Goal: Transaction & Acquisition: Book appointment/travel/reservation

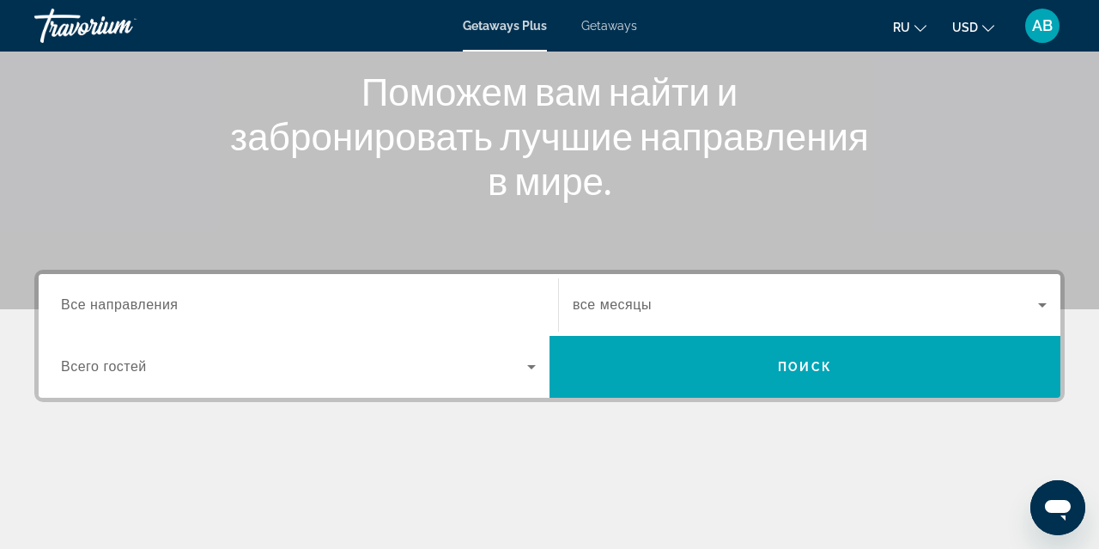
scroll to position [209, 0]
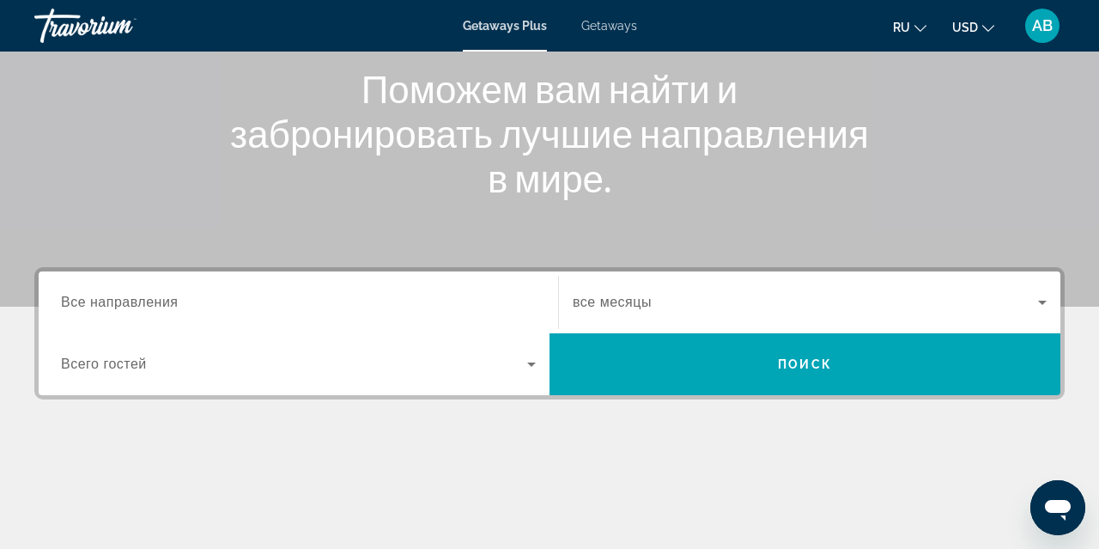
click at [197, 305] on input "Destination Все направления" at bounding box center [298, 303] width 475 height 21
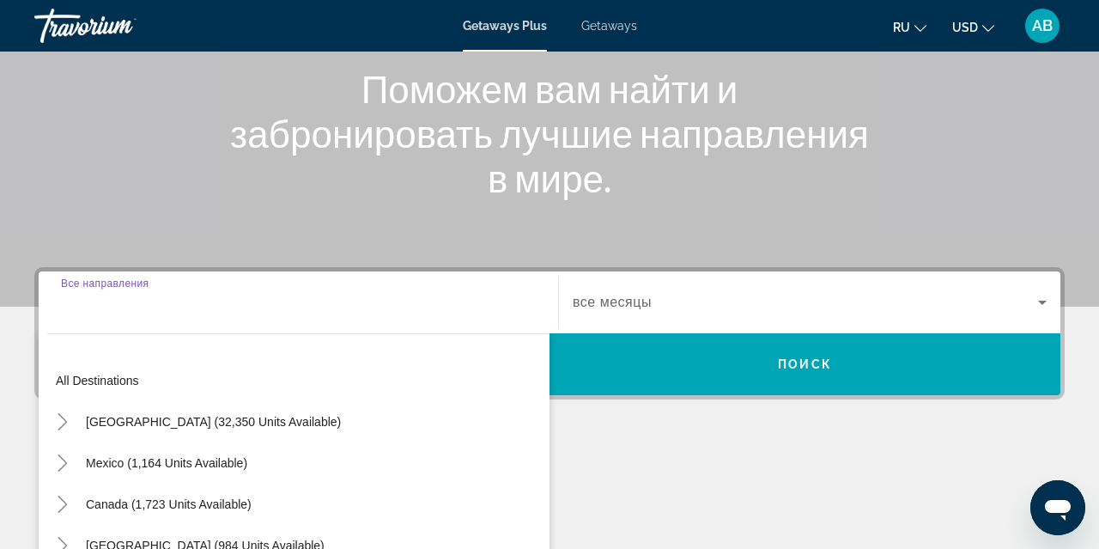
scroll to position [420, 0]
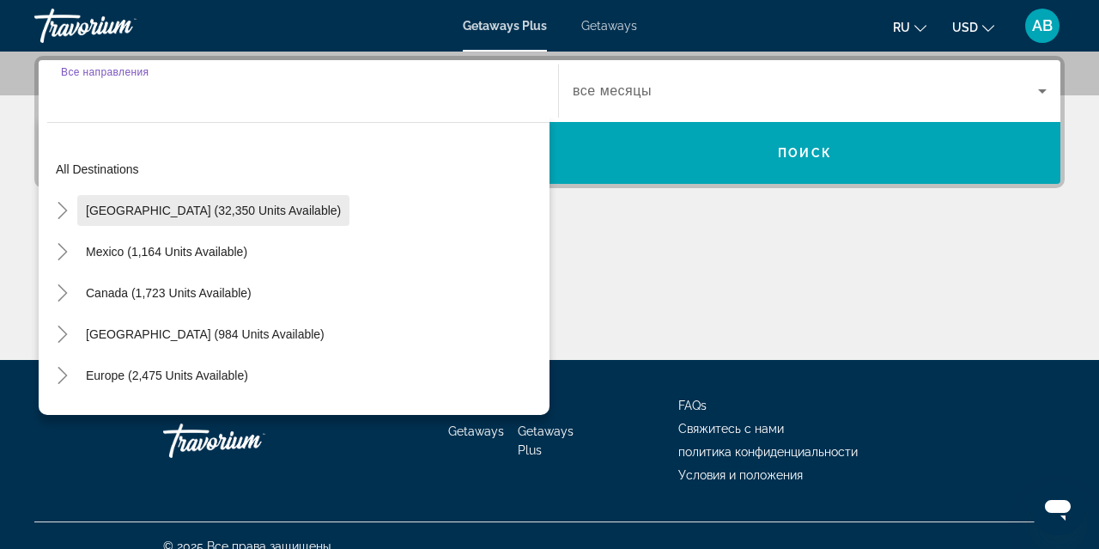
click at [207, 216] on span "[GEOGRAPHIC_DATA] (32,350 units available)" at bounding box center [213, 211] width 255 height 14
type input "**********"
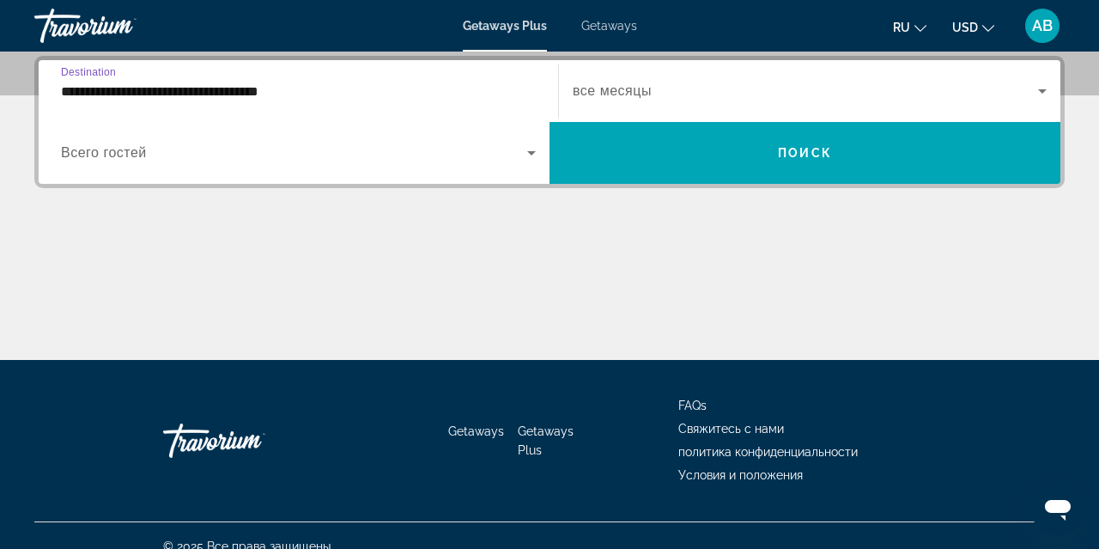
click at [201, 91] on input "**********" at bounding box center [298, 92] width 475 height 21
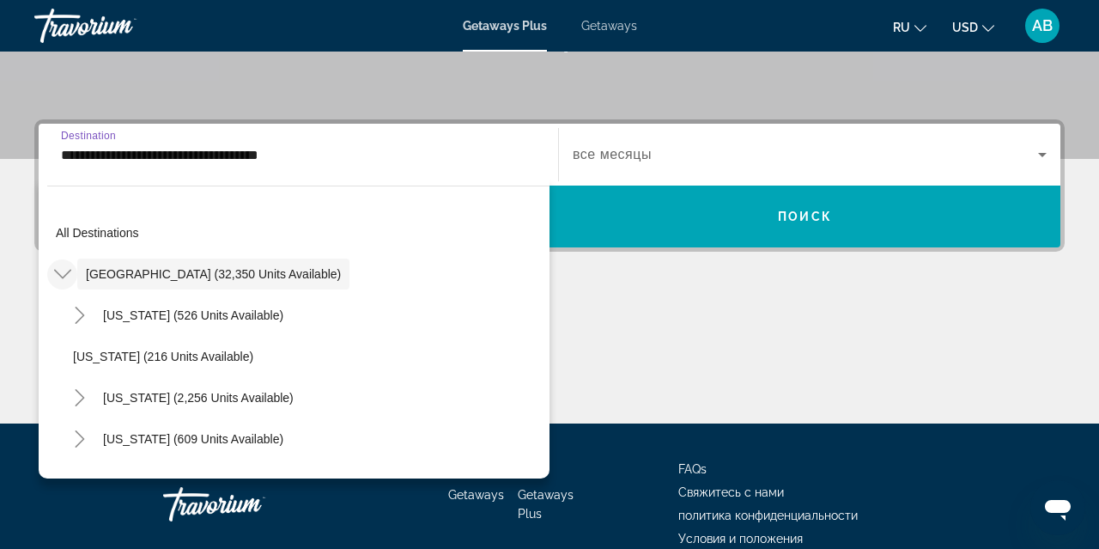
click at [66, 277] on icon "Toggle United States (32,350 units available)" at bounding box center [62, 273] width 17 height 17
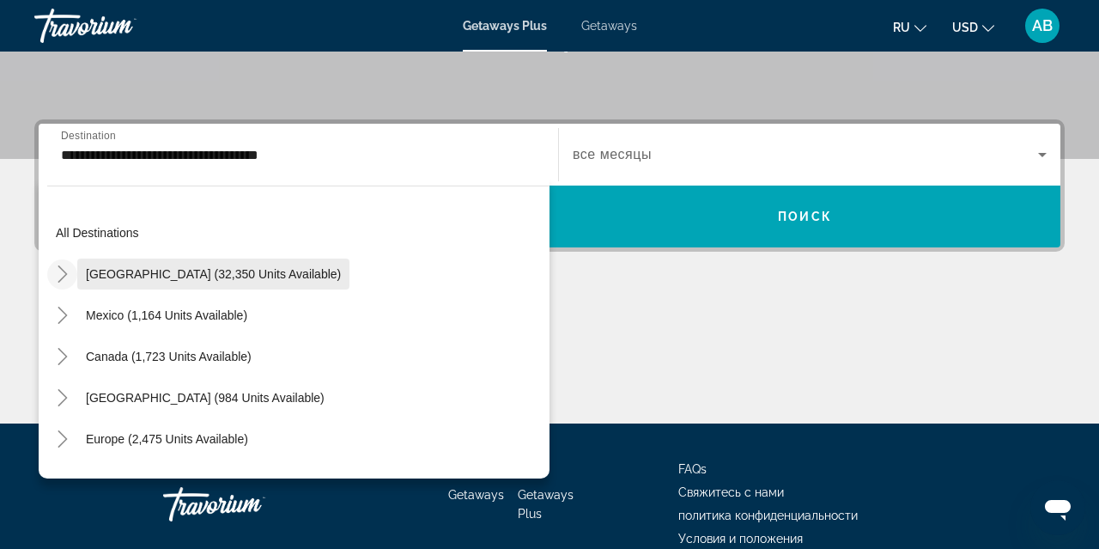
click at [204, 281] on span "Search widget" at bounding box center [213, 273] width 272 height 41
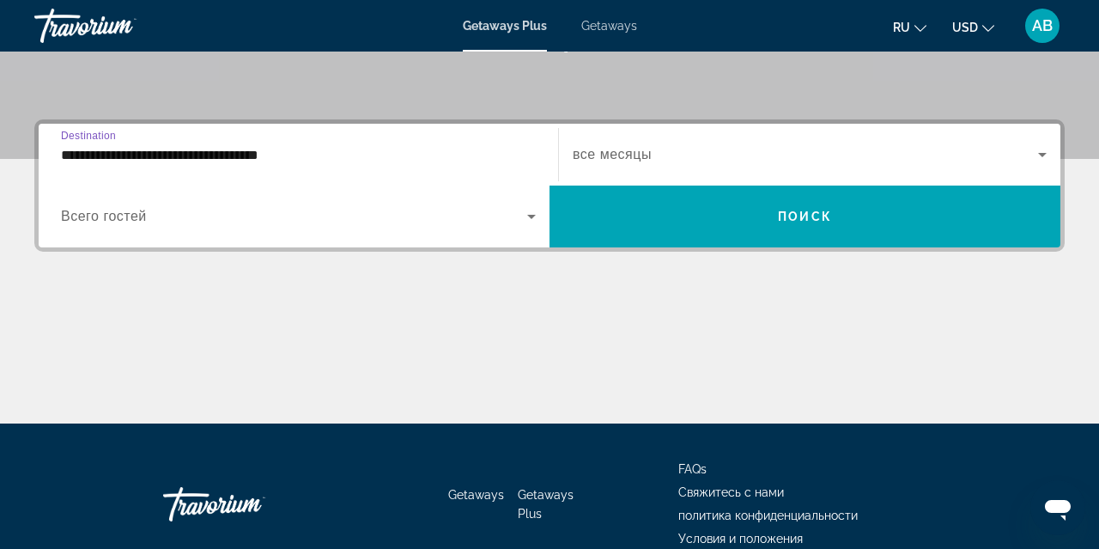
scroll to position [420, 0]
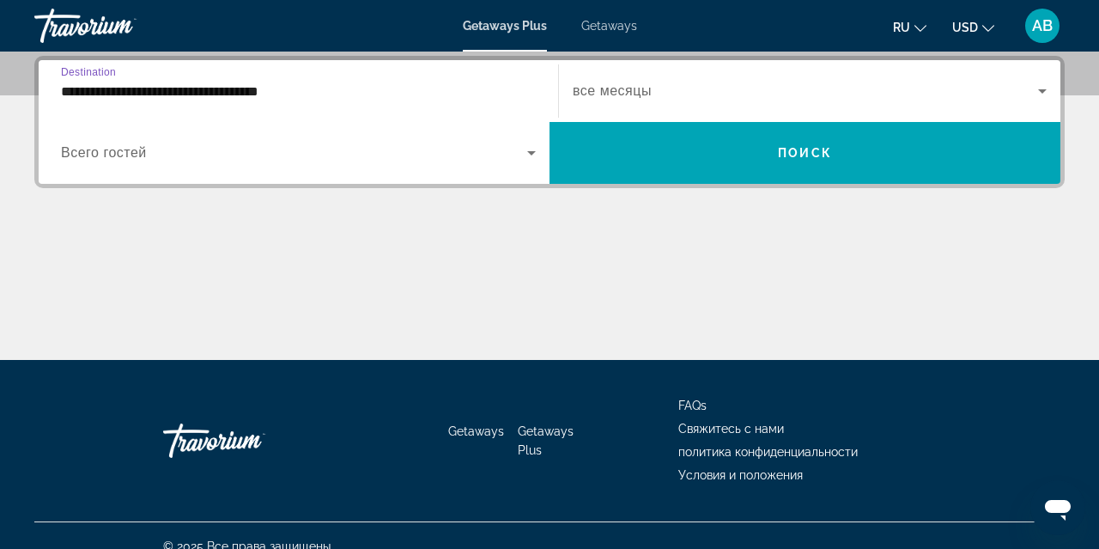
click at [215, 84] on input "**********" at bounding box center [298, 92] width 475 height 21
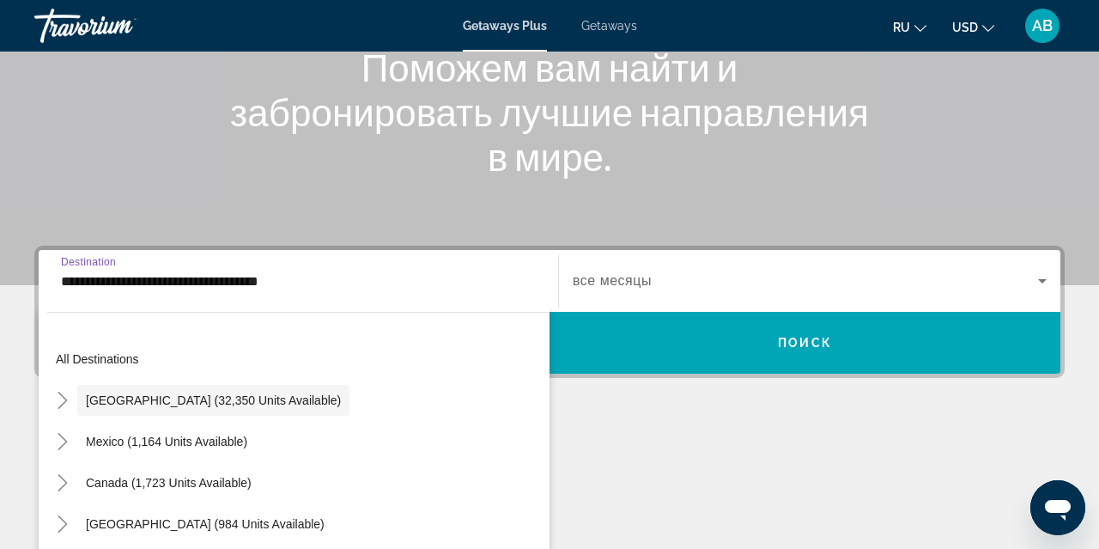
scroll to position [228, 0]
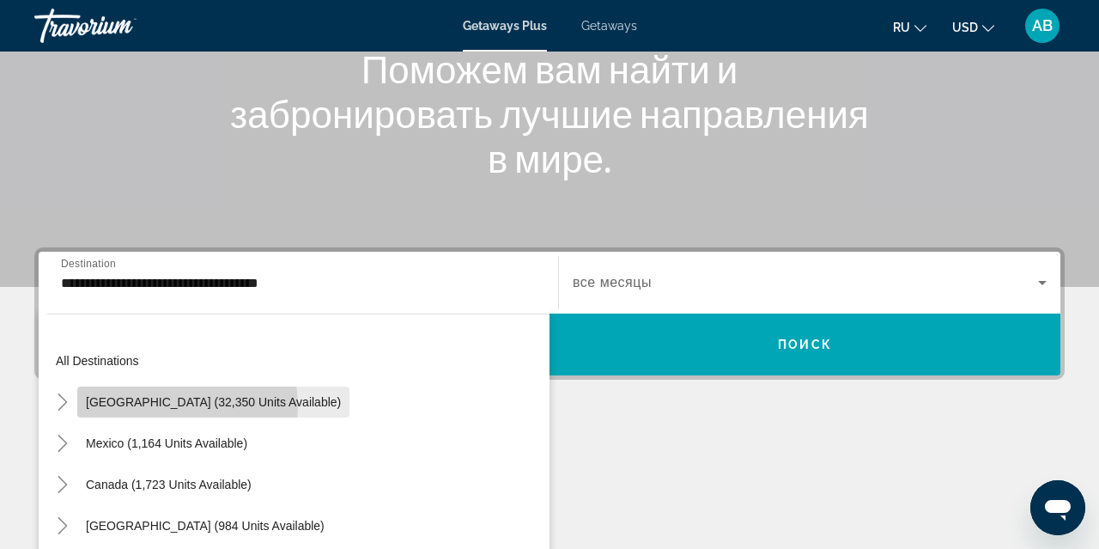
click at [150, 407] on span "[GEOGRAPHIC_DATA] (32,350 units available)" at bounding box center [213, 402] width 255 height 14
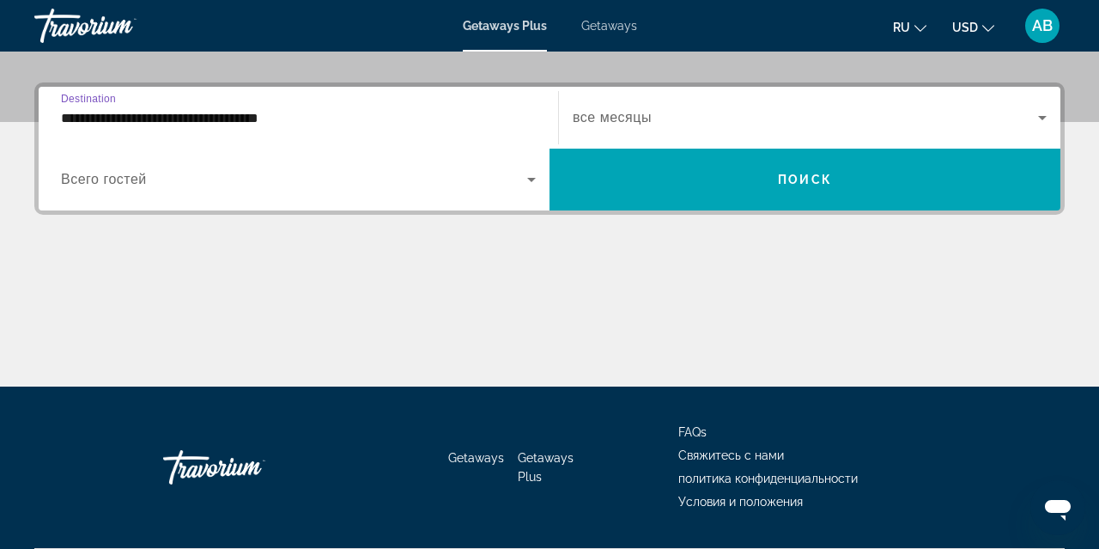
scroll to position [420, 0]
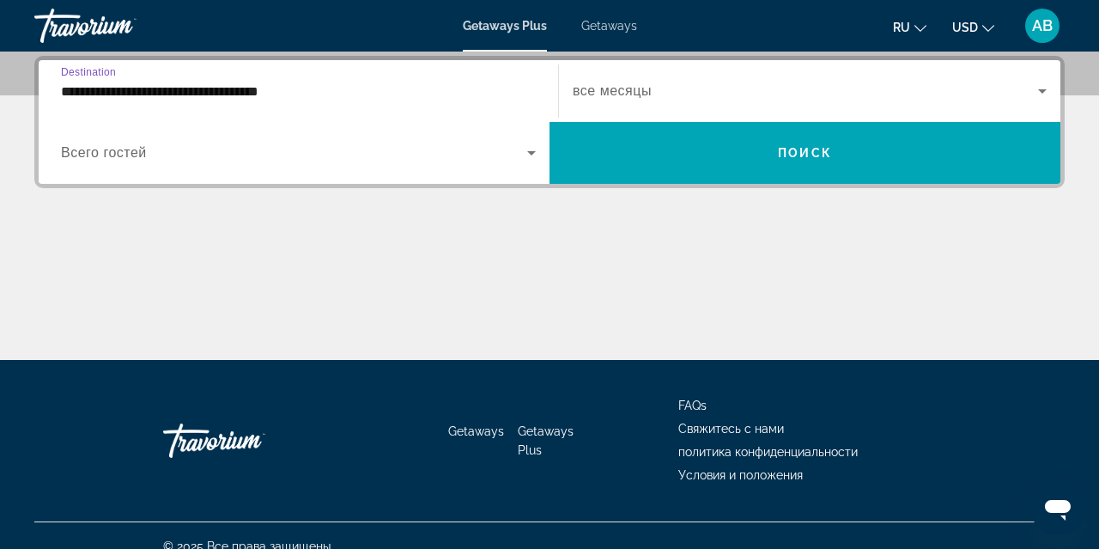
click at [288, 95] on input "**********" at bounding box center [298, 92] width 475 height 21
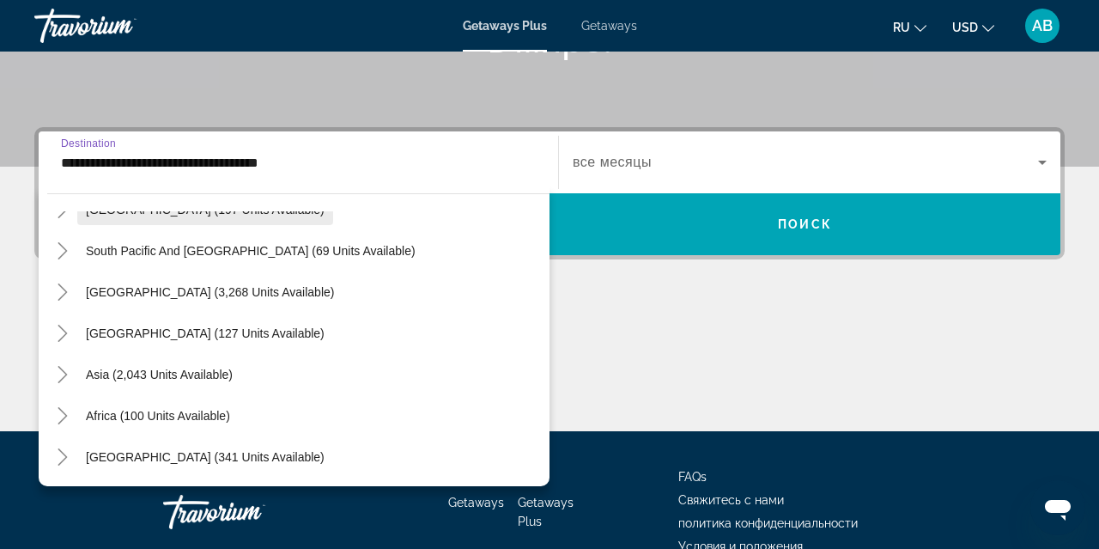
scroll to position [355, 0]
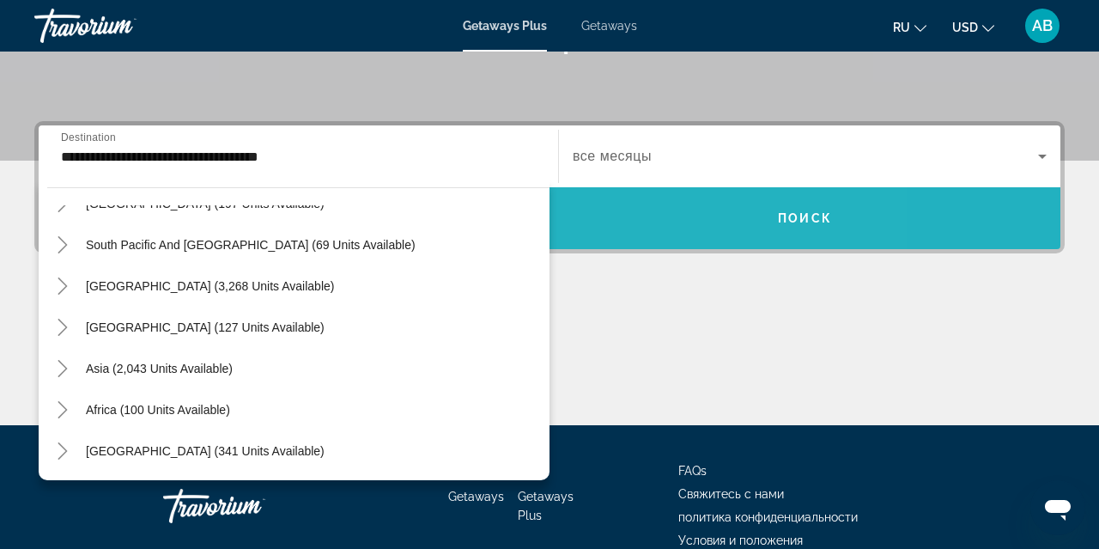
click at [657, 220] on span "Search widget" at bounding box center [805, 217] width 511 height 41
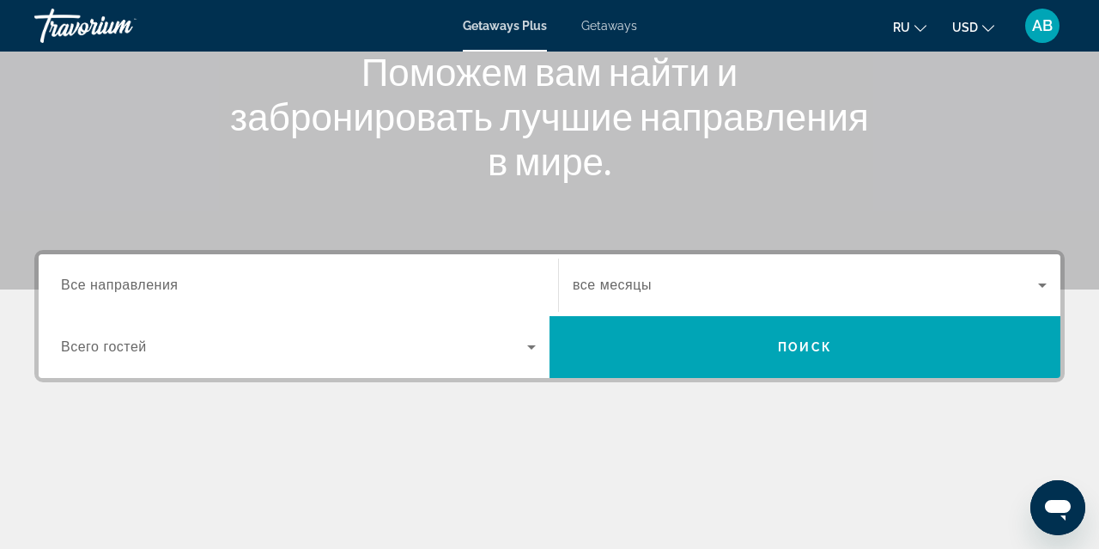
scroll to position [228, 0]
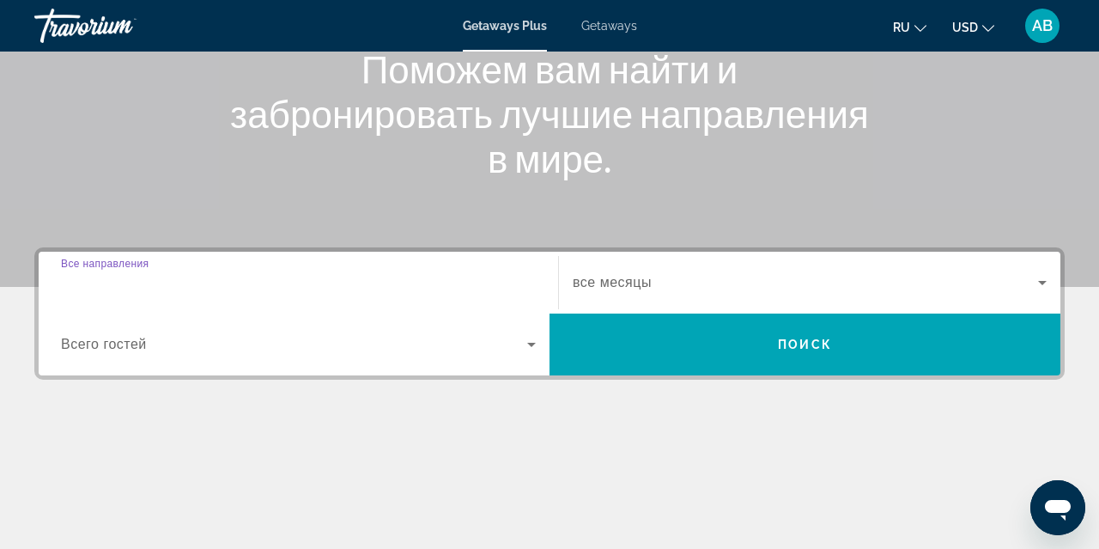
click at [226, 281] on input "Destination Все направления" at bounding box center [298, 283] width 475 height 21
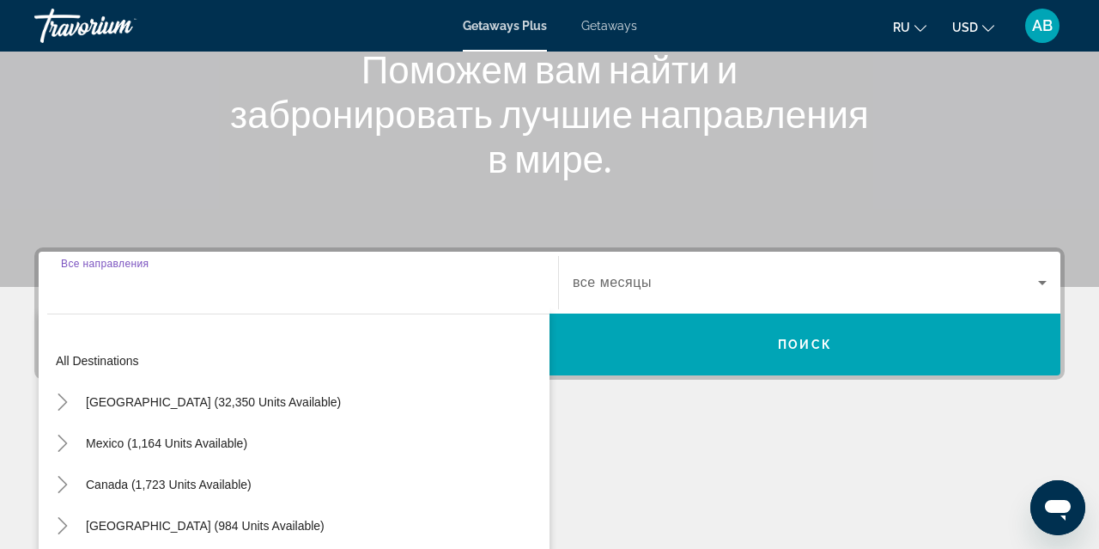
scroll to position [420, 0]
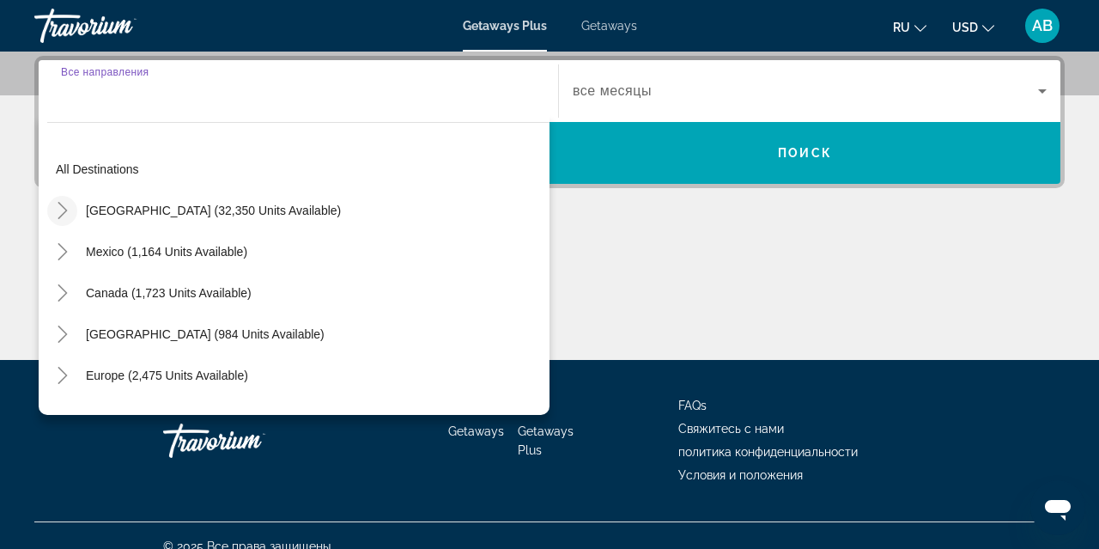
click at [62, 208] on icon "Toggle United States (32,350 units available)" at bounding box center [62, 210] width 17 height 17
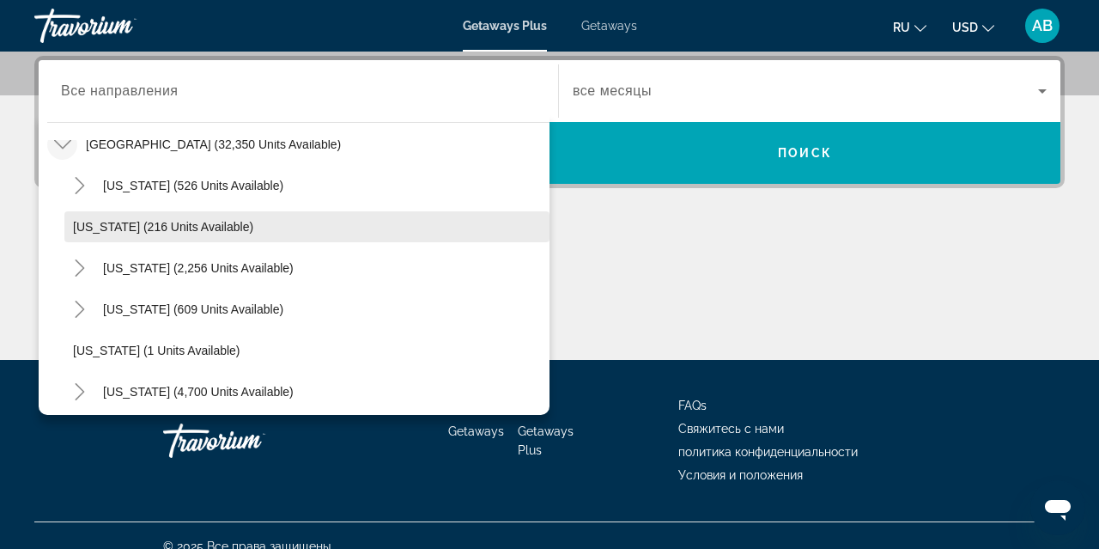
scroll to position [70, 0]
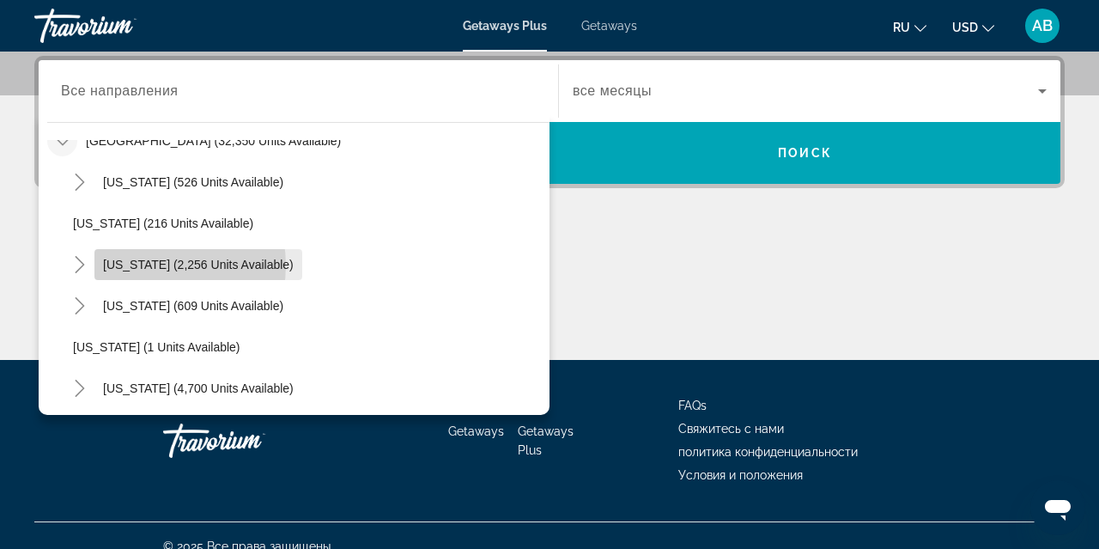
click at [154, 265] on span "California (2,256 units available)" at bounding box center [198, 265] width 191 height 14
type input "**********"
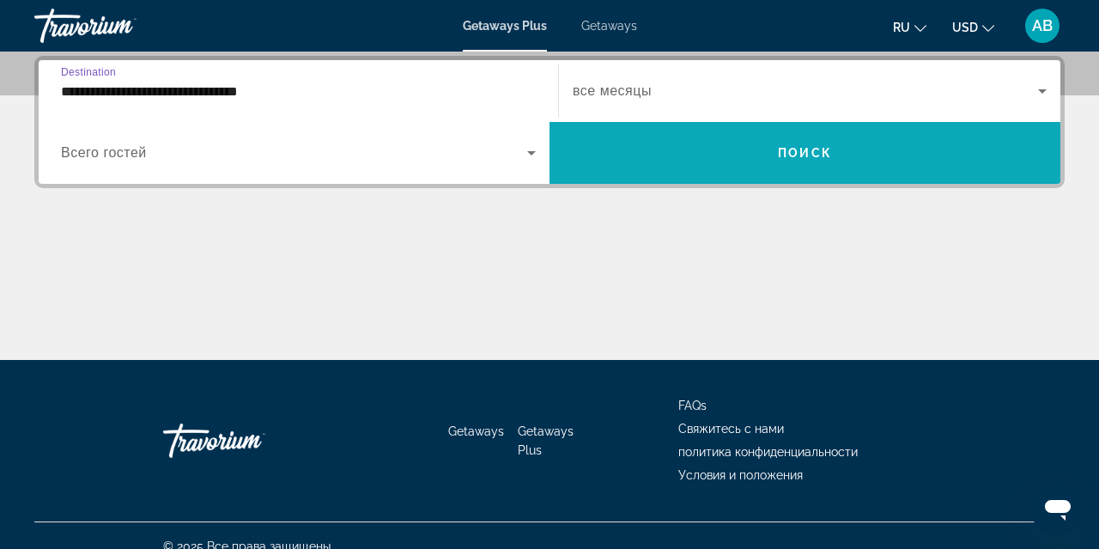
click at [643, 155] on span "Search widget" at bounding box center [805, 152] width 511 height 41
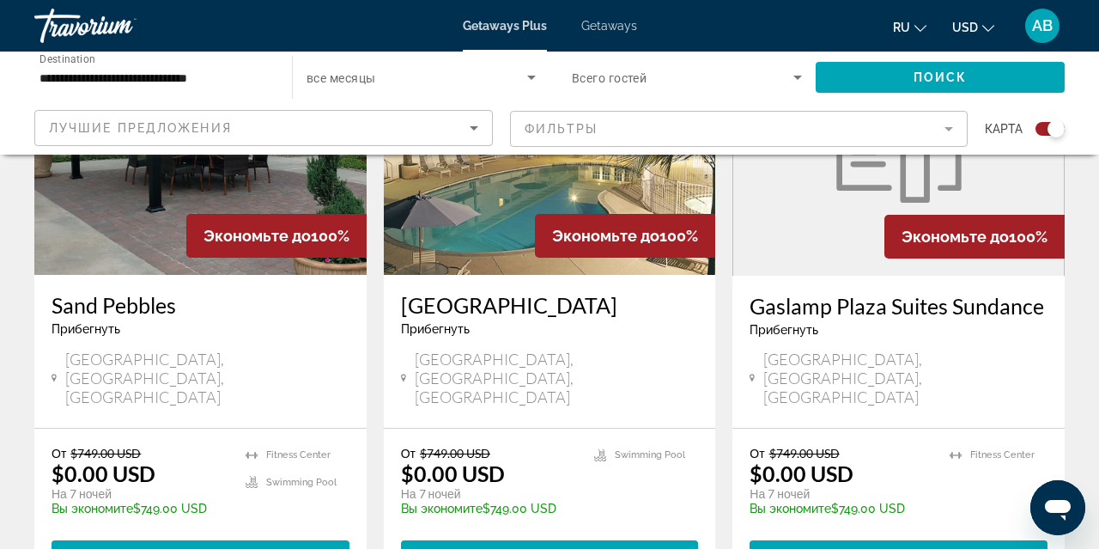
scroll to position [1400, 0]
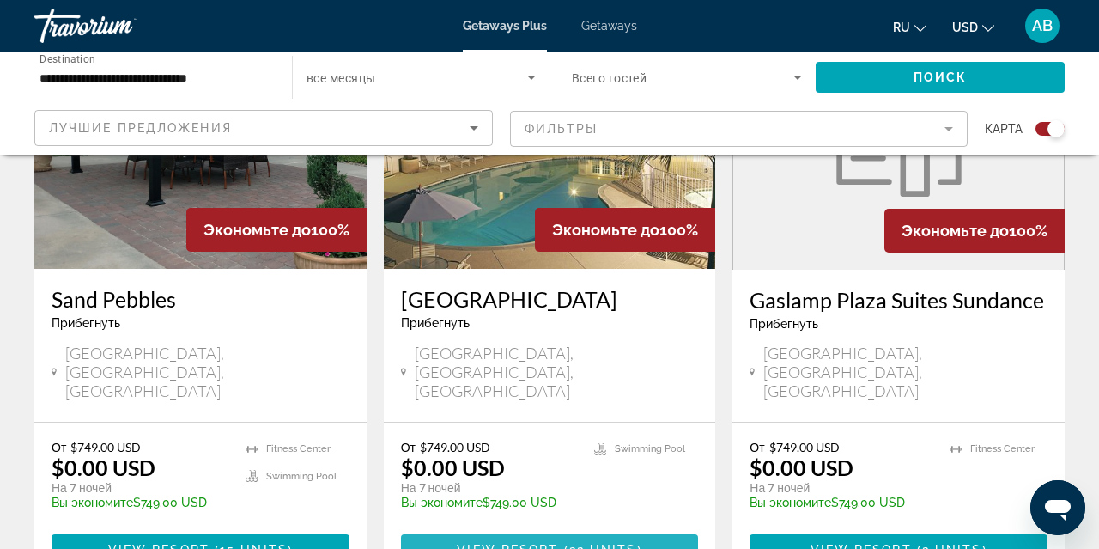
click at [555, 543] on span "View Resort" at bounding box center [507, 550] width 101 height 14
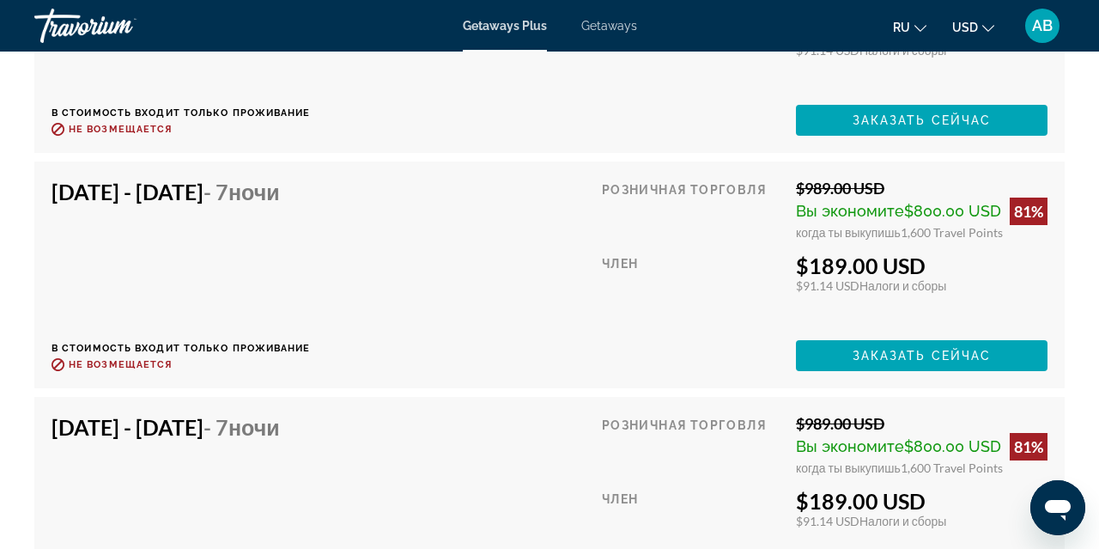
scroll to position [3865, 0]
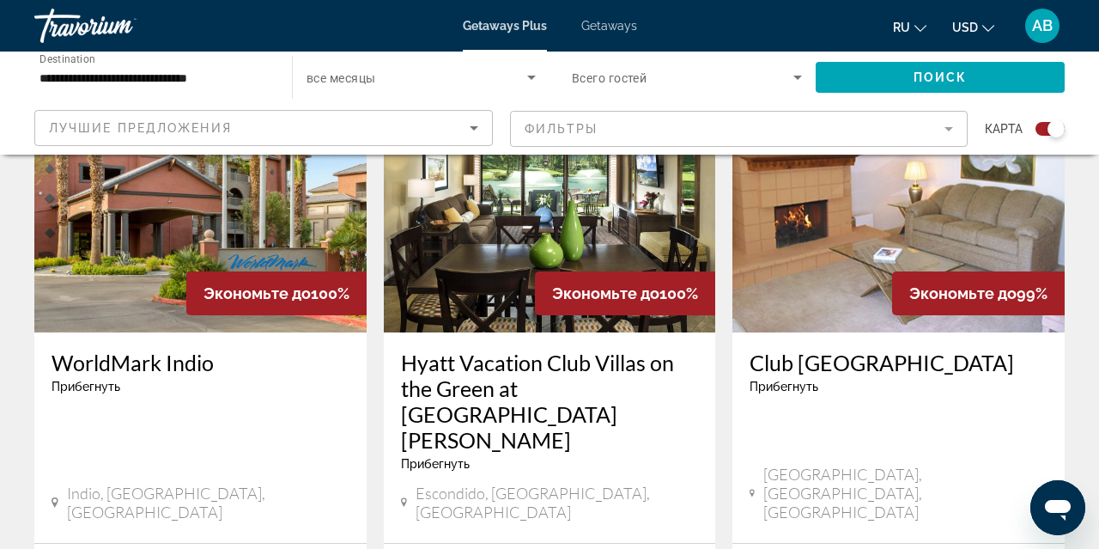
scroll to position [2646, 0]
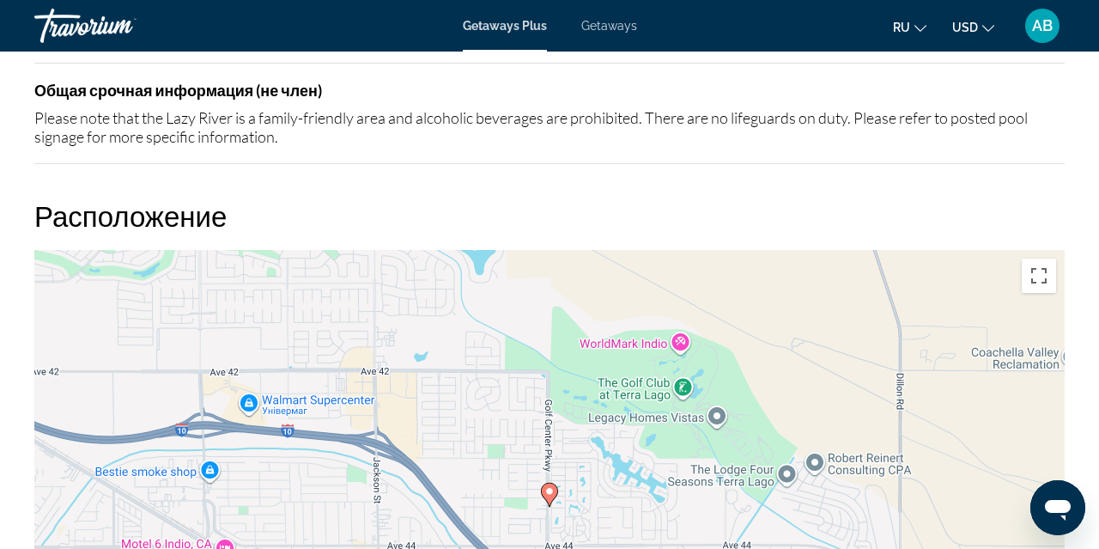
scroll to position [2905, 0]
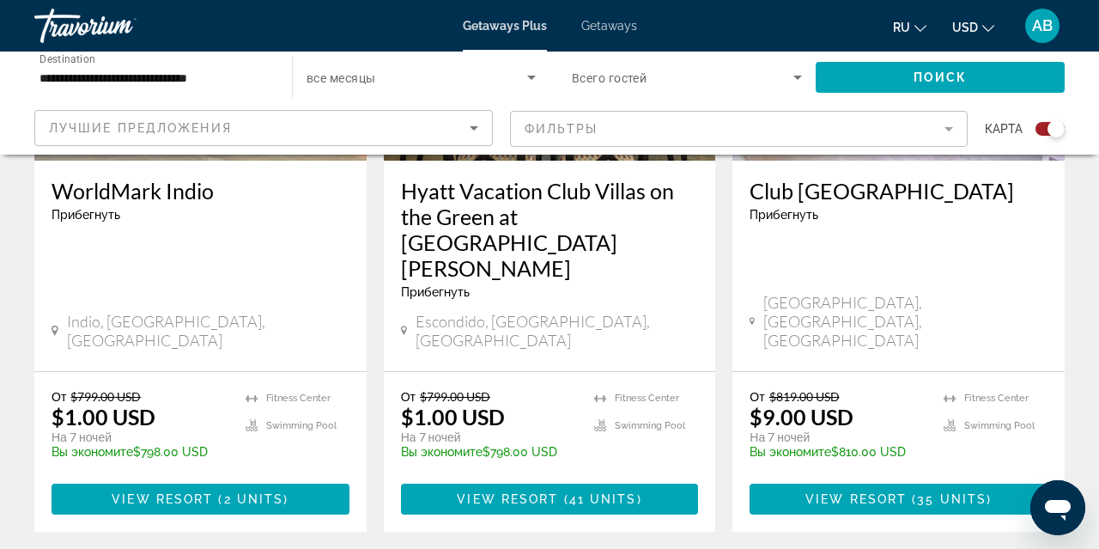
scroll to position [2781, 0]
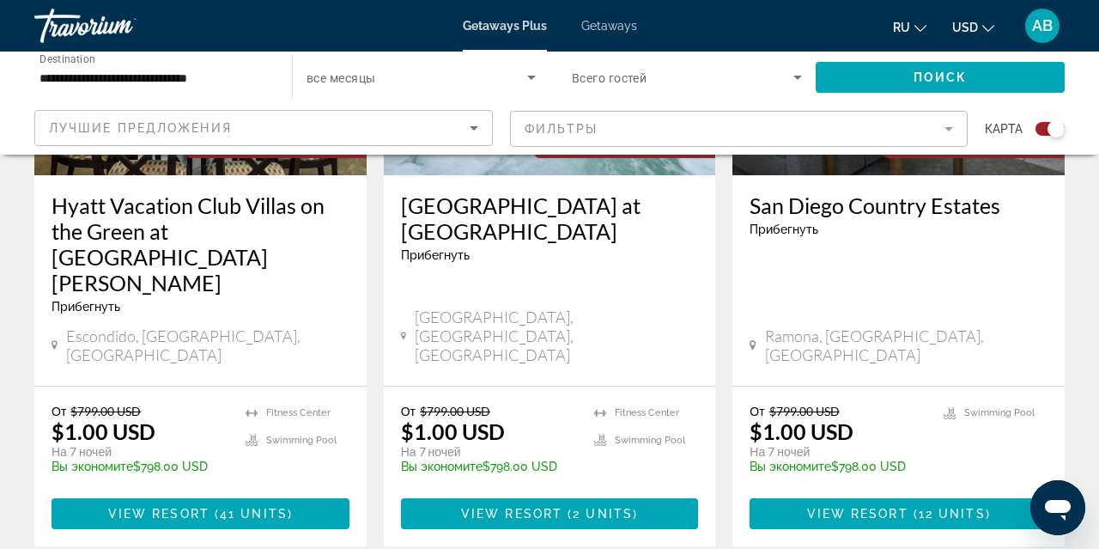
scroll to position [861, 0]
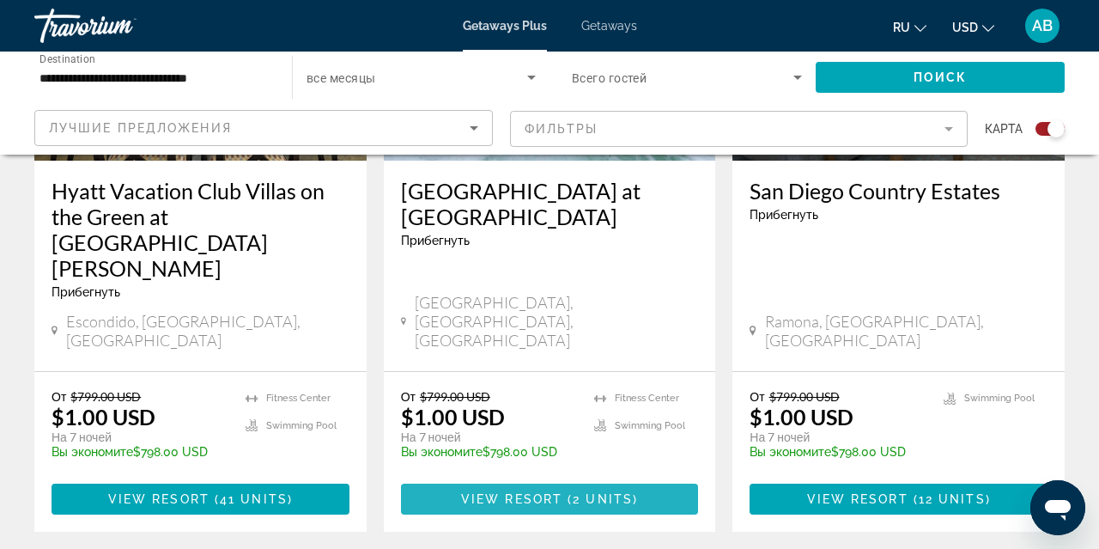
click at [596, 492] on span "2 units" at bounding box center [603, 499] width 60 height 14
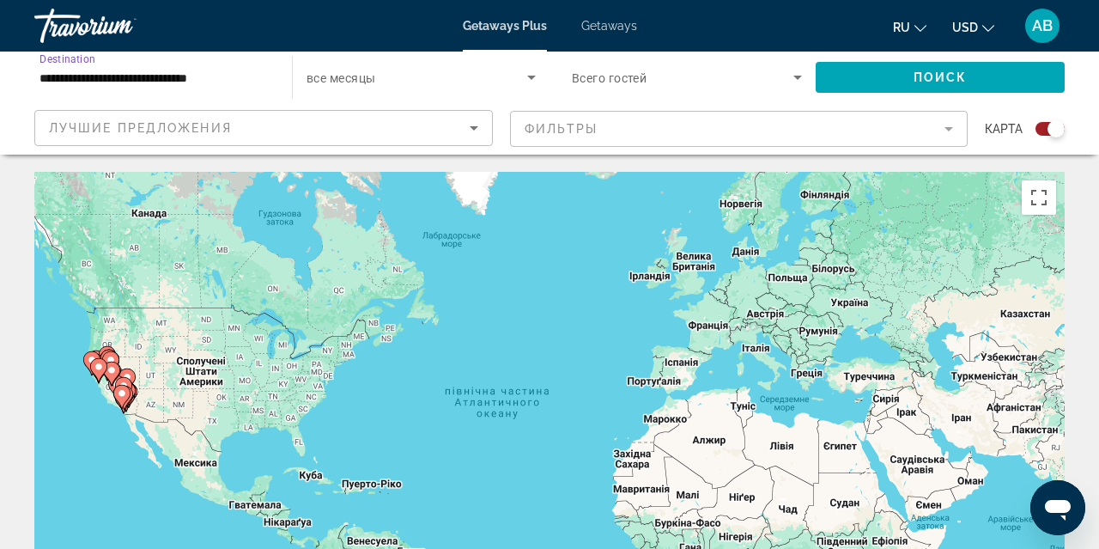
click at [160, 76] on input "**********" at bounding box center [154, 78] width 230 height 21
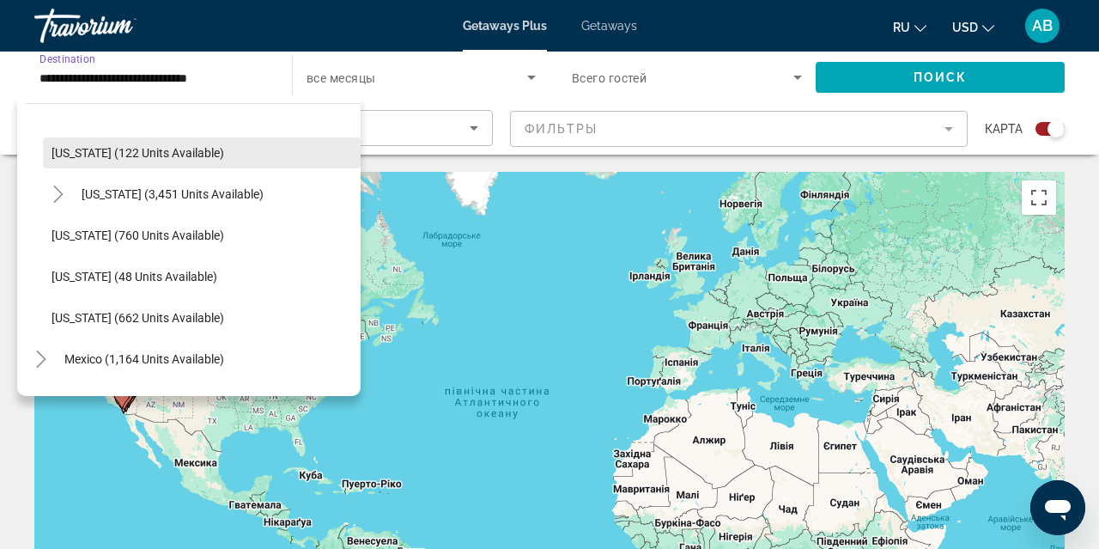
scroll to position [1731, 0]
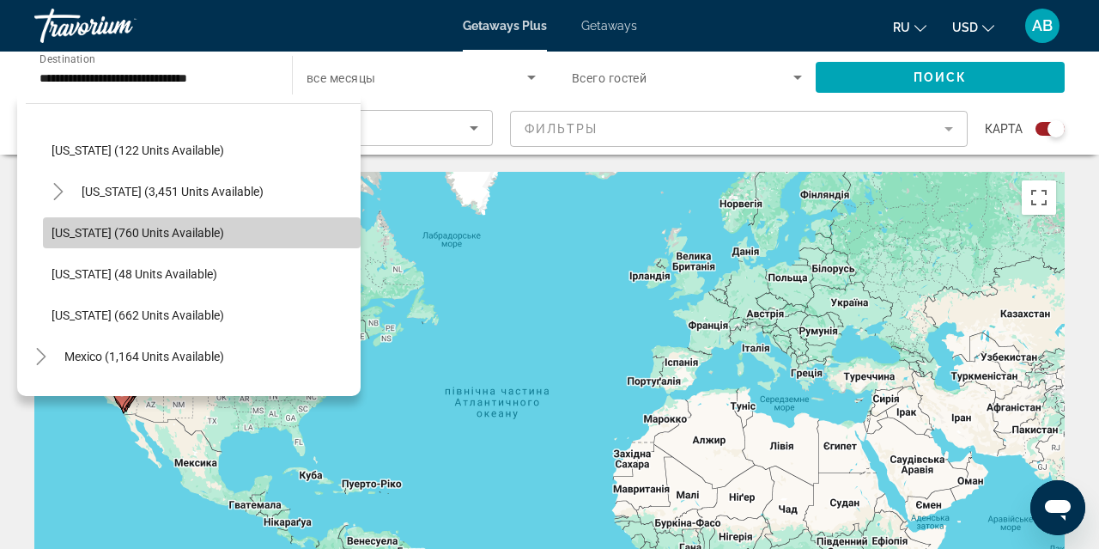
click at [113, 234] on span "[US_STATE] (760 units available)" at bounding box center [138, 233] width 173 height 14
type input "**********"
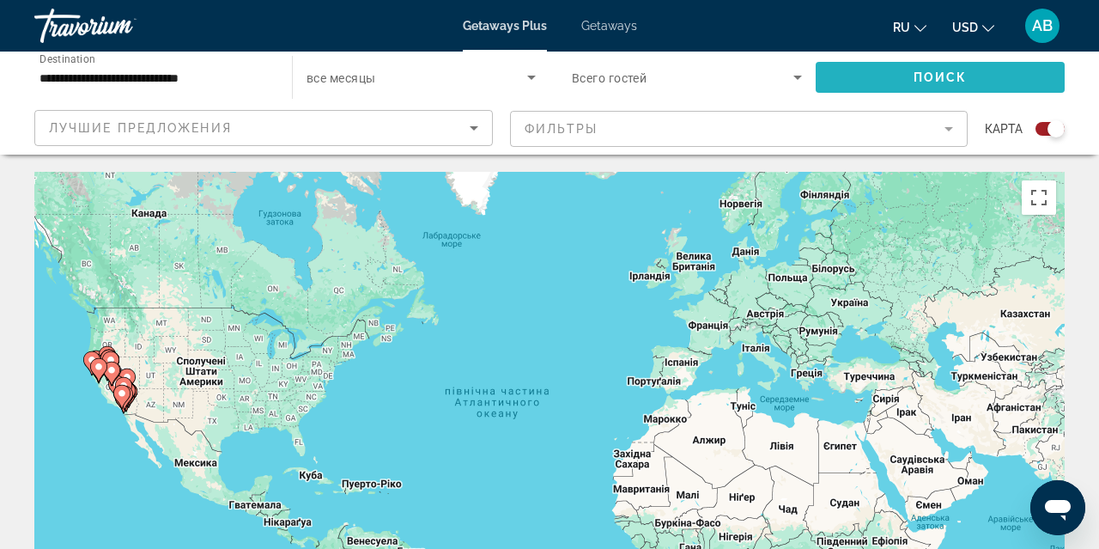
click at [897, 75] on span "Search widget" at bounding box center [940, 77] width 249 height 41
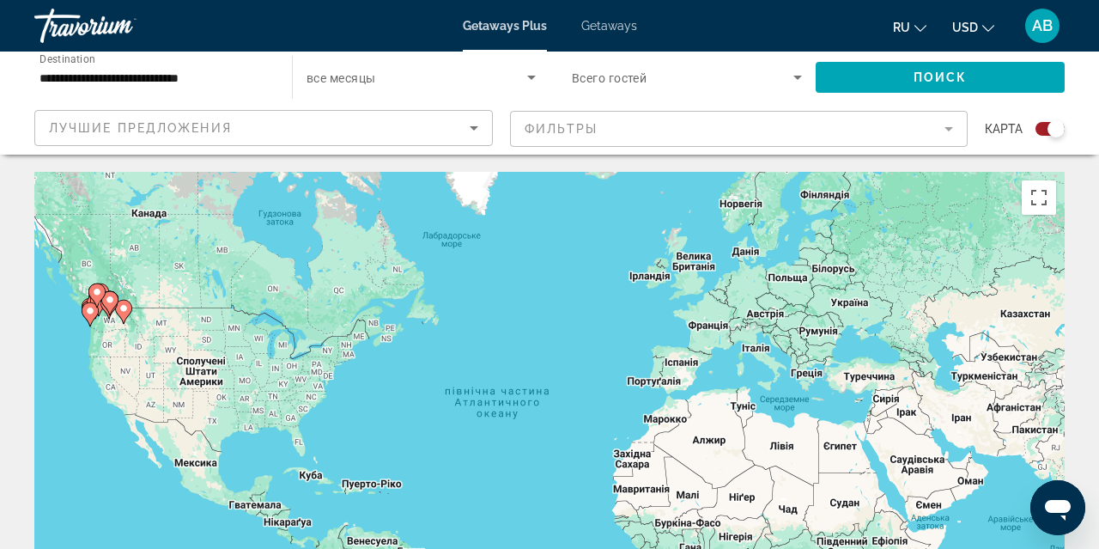
click at [608, 129] on mat-form-field "Фильтры" at bounding box center [739, 129] width 459 height 36
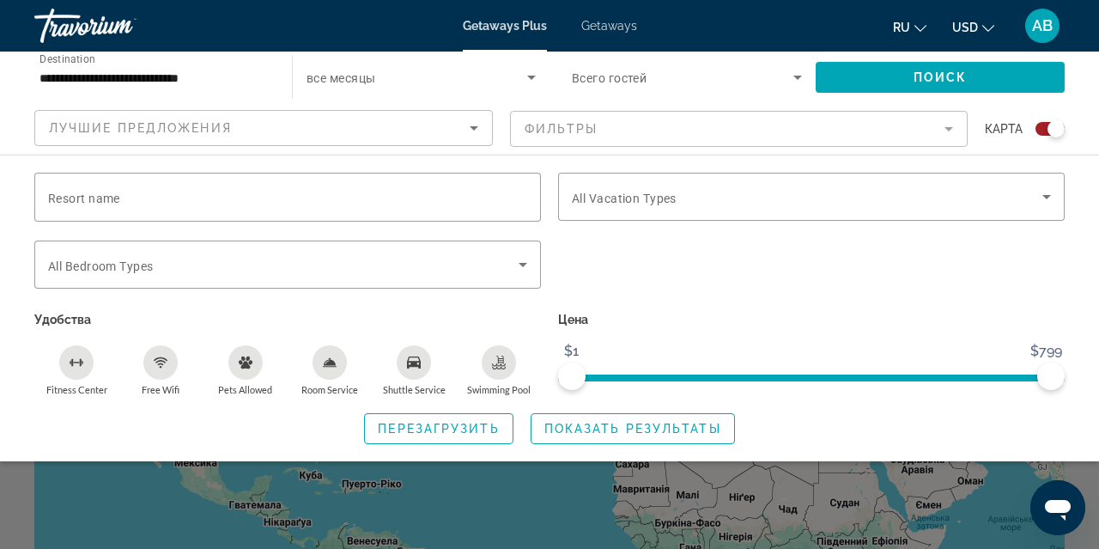
click at [604, 122] on mat-form-field "Фильтры" at bounding box center [739, 129] width 459 height 36
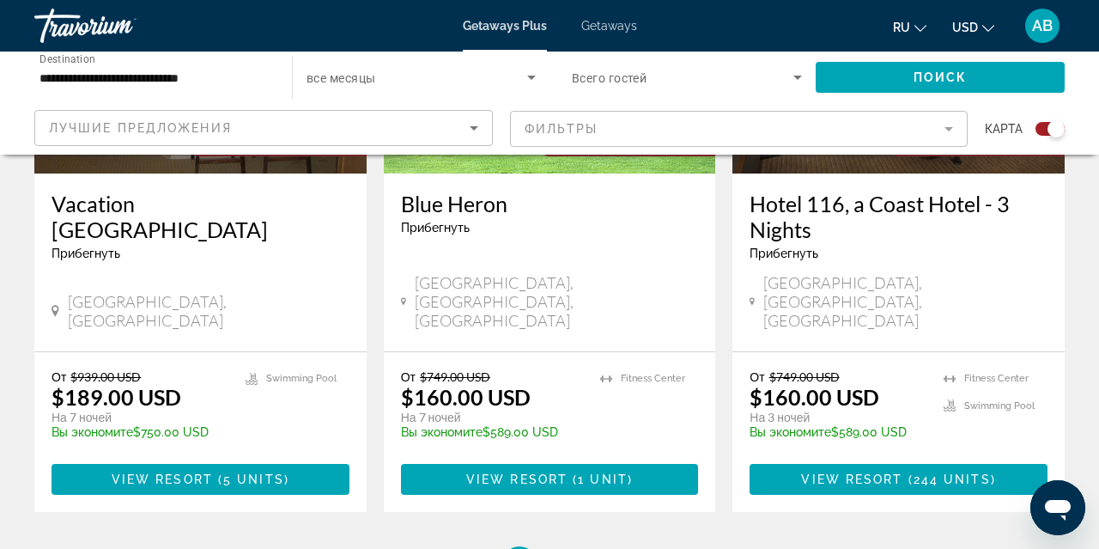
scroll to position [2792, 0]
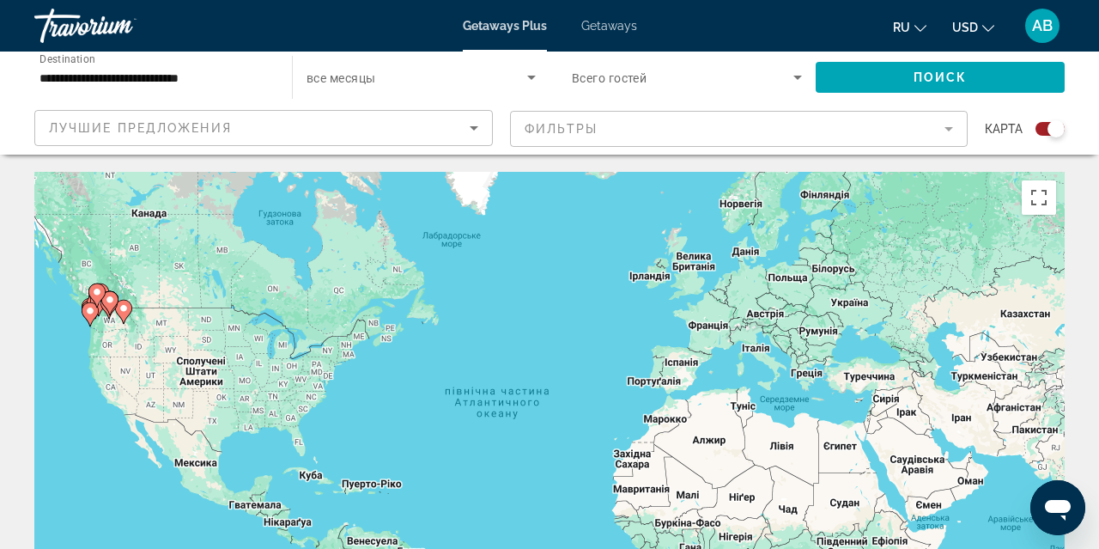
click at [639, 125] on mat-form-field "Фильтры" at bounding box center [739, 129] width 459 height 36
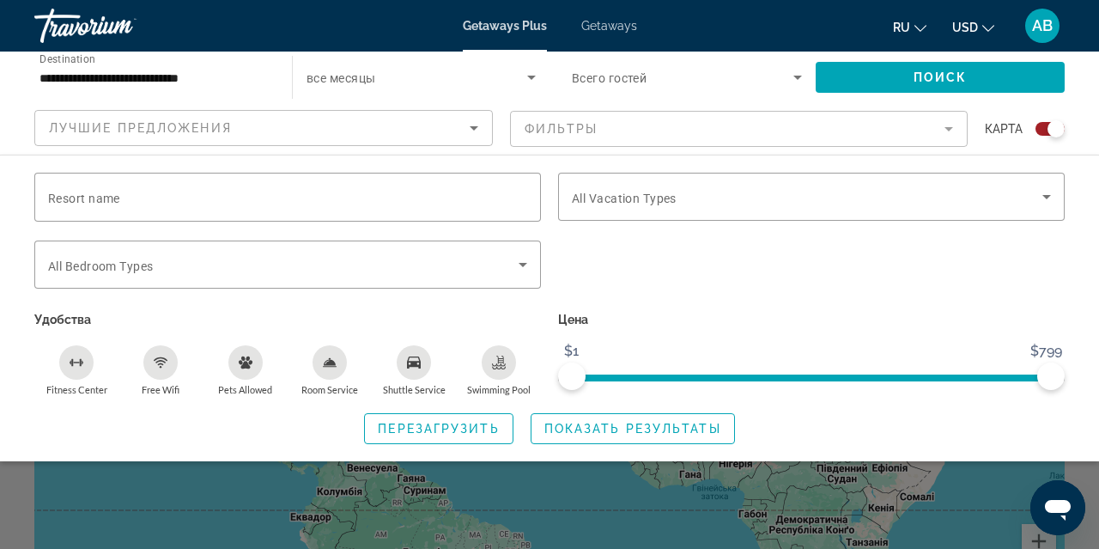
scroll to position [68, 0]
click at [605, 125] on mat-form-field "Фильтры" at bounding box center [739, 129] width 459 height 36
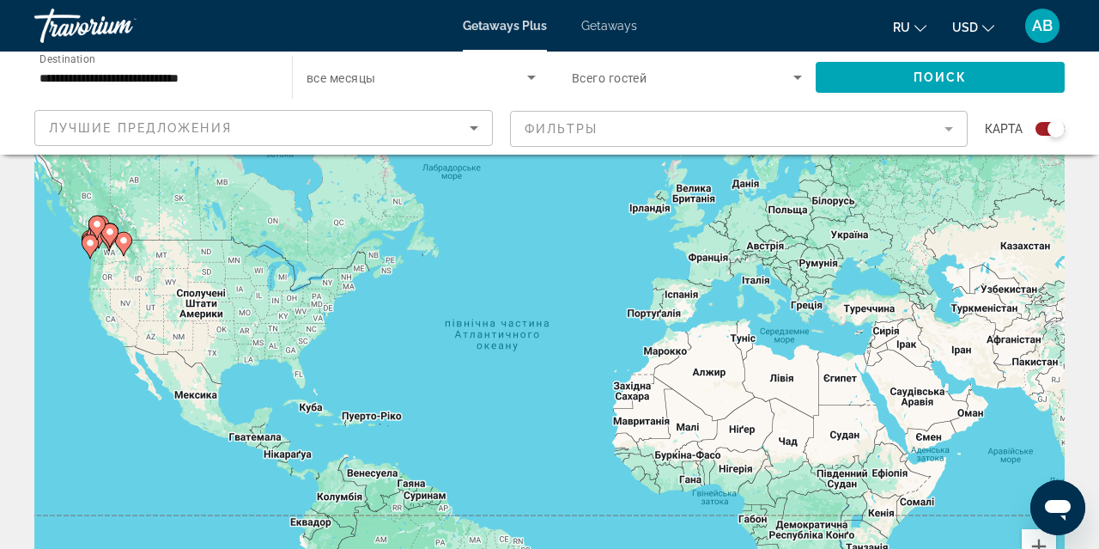
click at [951, 127] on mat-form-field "Фильтры" at bounding box center [739, 129] width 459 height 36
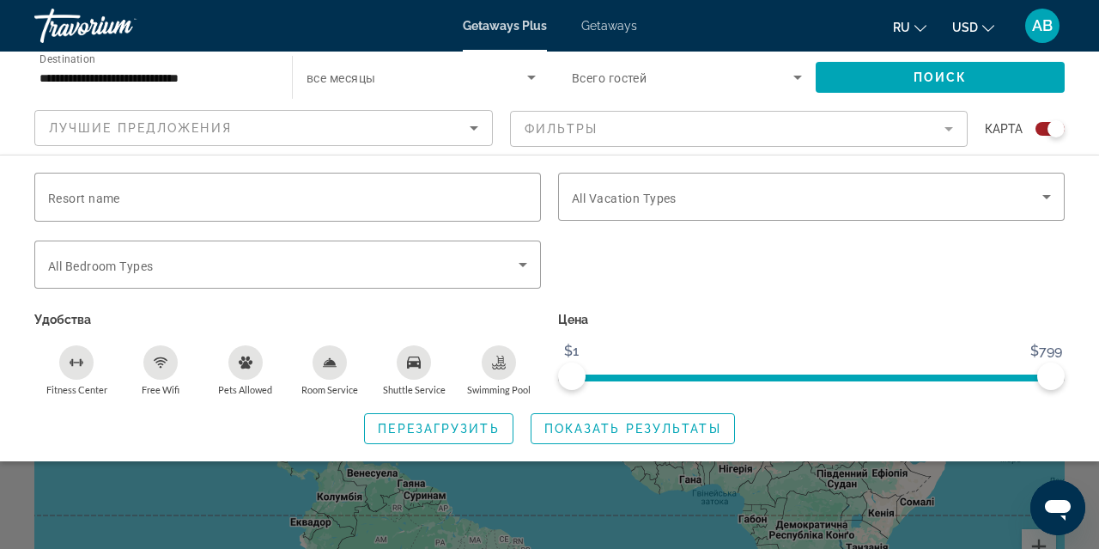
click at [948, 130] on mat-form-field "Фильтры" at bounding box center [739, 129] width 459 height 36
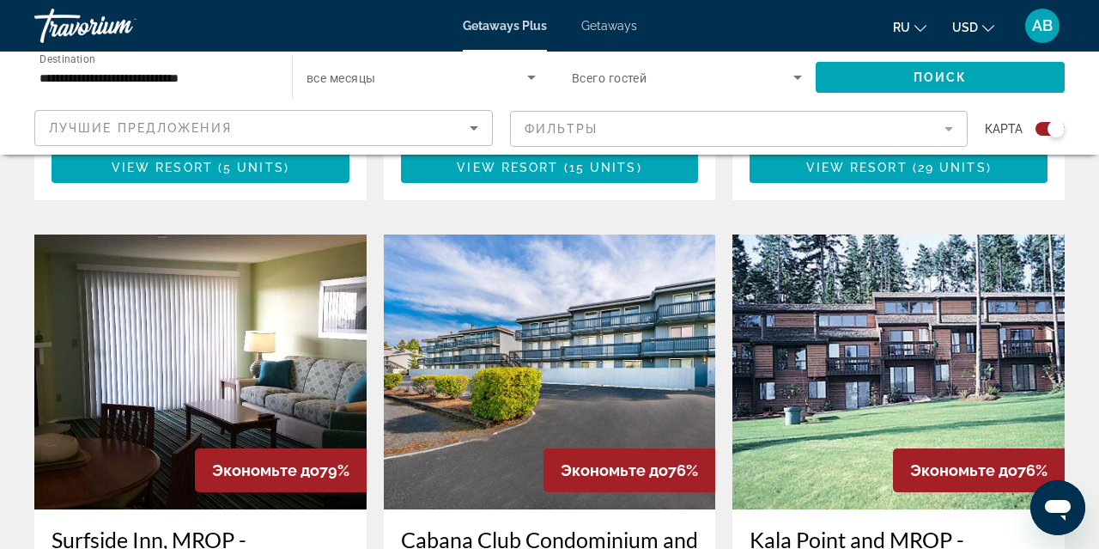
scroll to position [1182, 0]
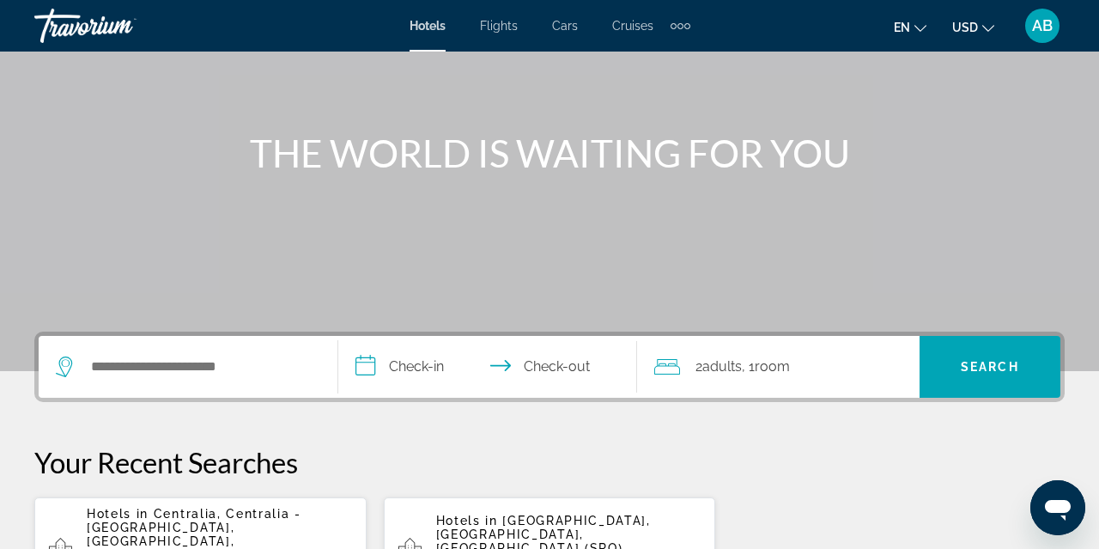
scroll to position [145, 0]
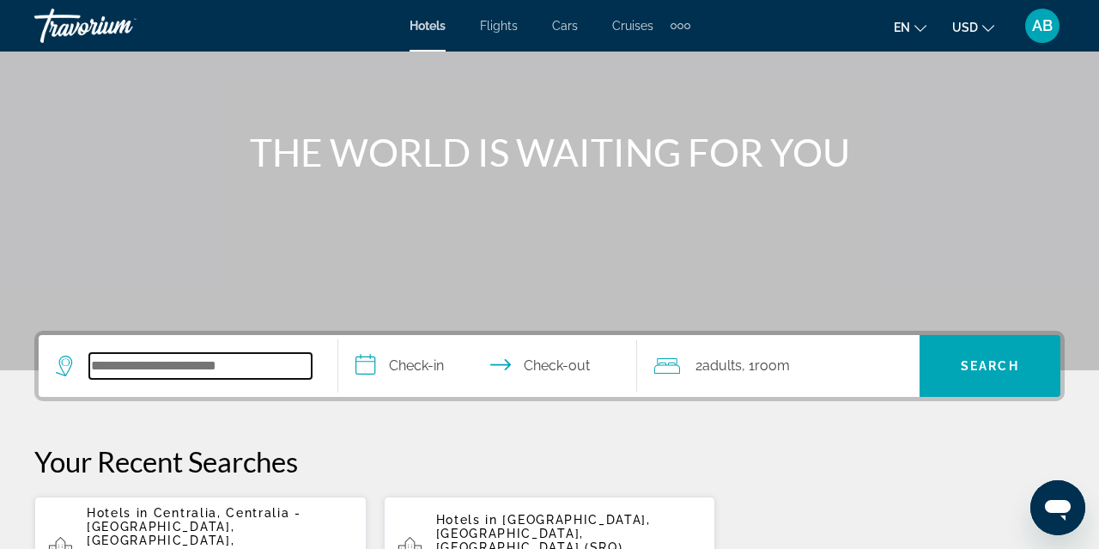
click at [128, 374] on input "Search widget" at bounding box center [200, 366] width 222 height 26
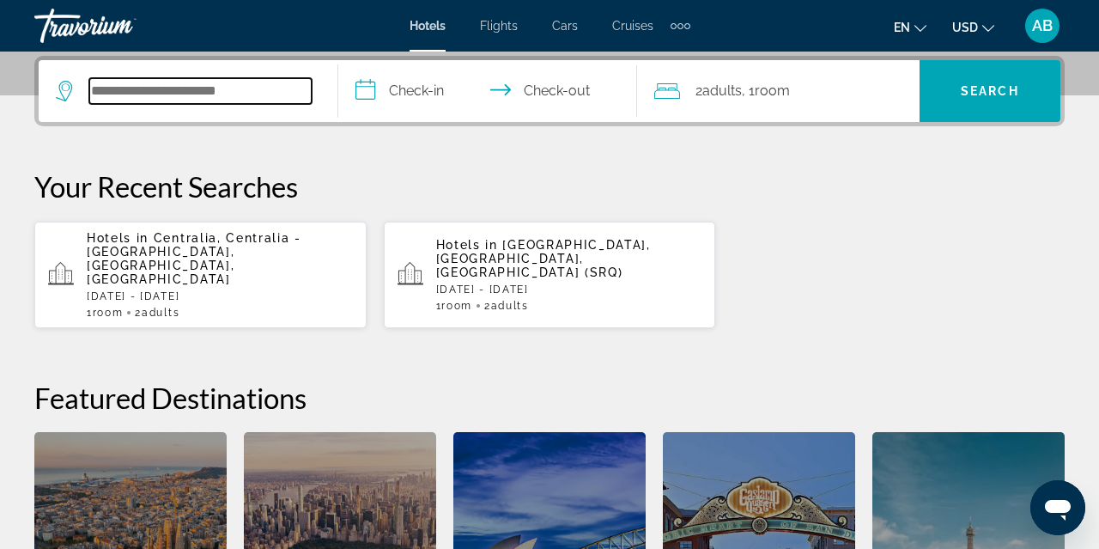
type input "*"
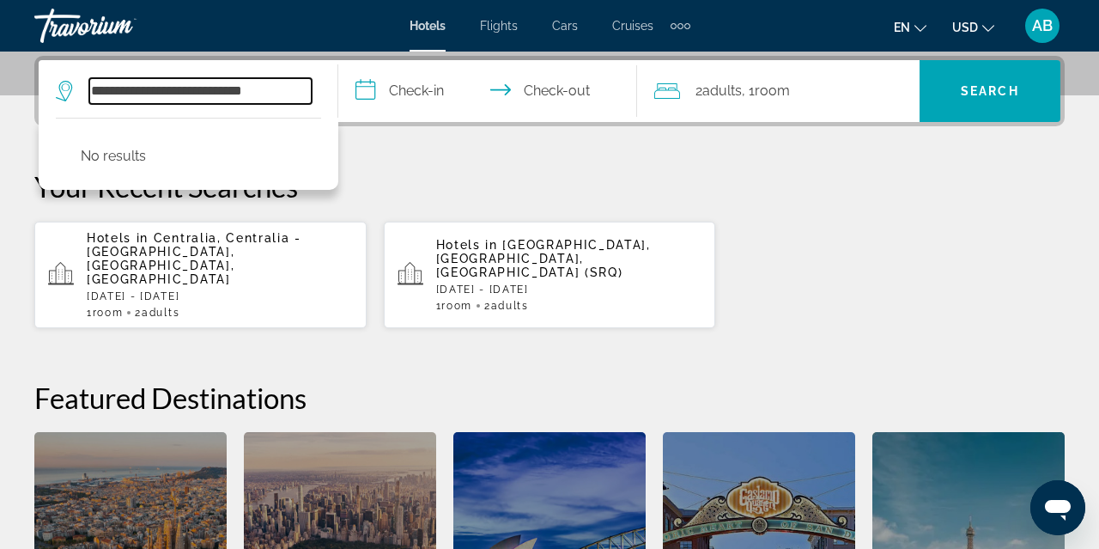
type input "**********"
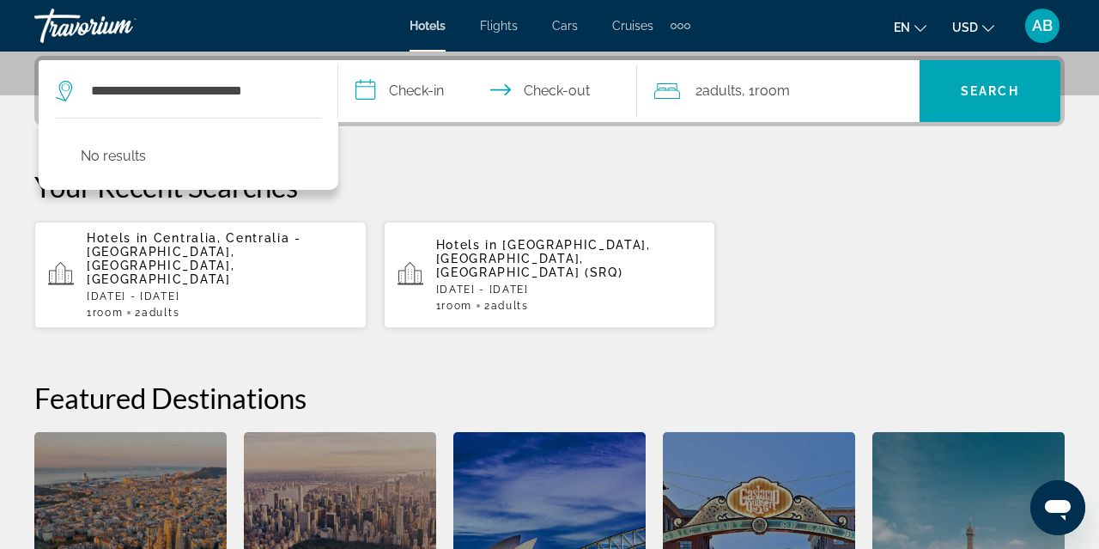
click at [426, 88] on input "**********" at bounding box center [491, 93] width 307 height 67
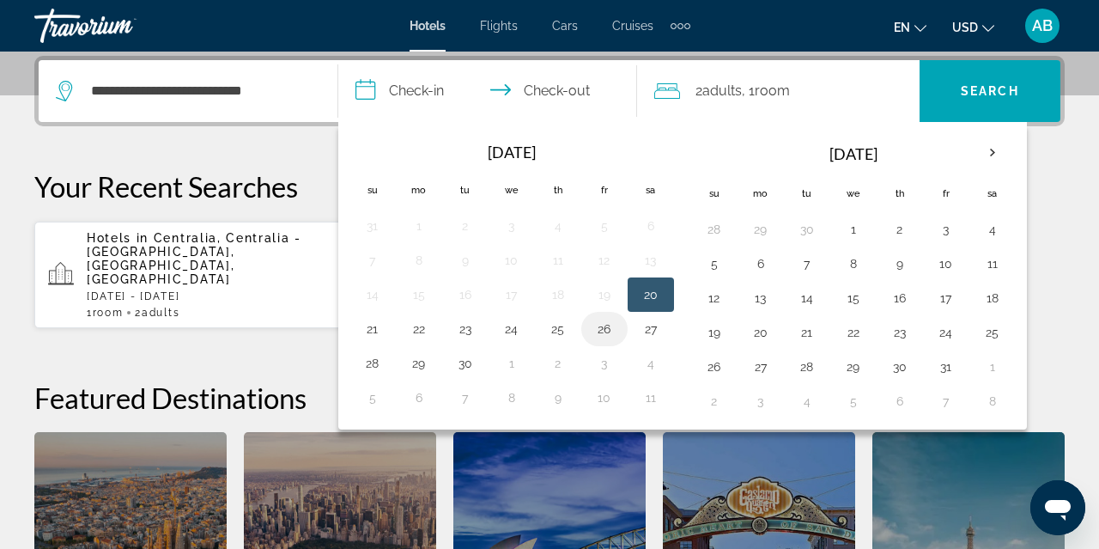
click at [607, 325] on button "26" at bounding box center [604, 329] width 27 height 24
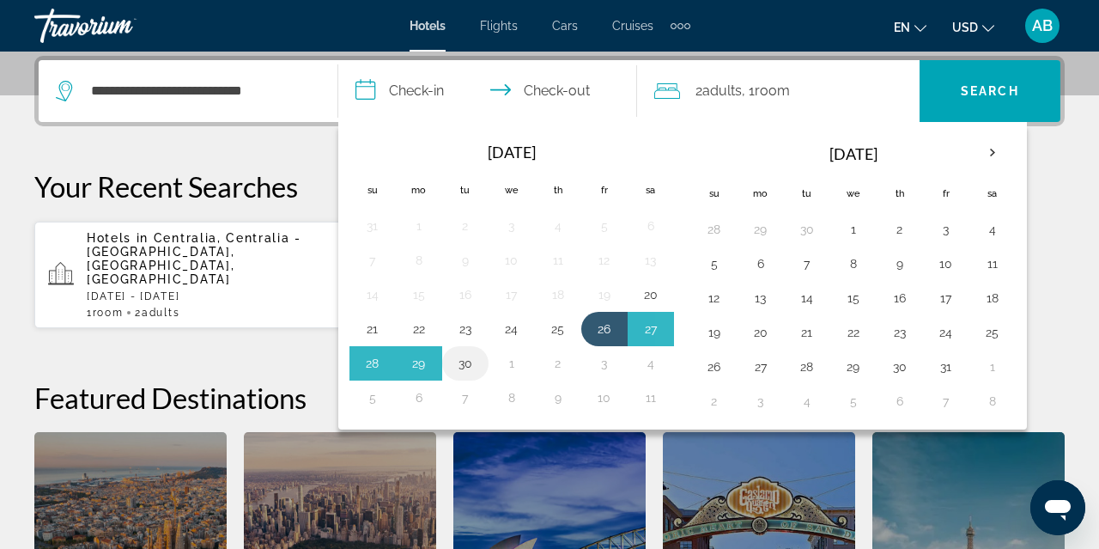
click at [466, 363] on button "30" at bounding box center [465, 363] width 27 height 24
type input "**********"
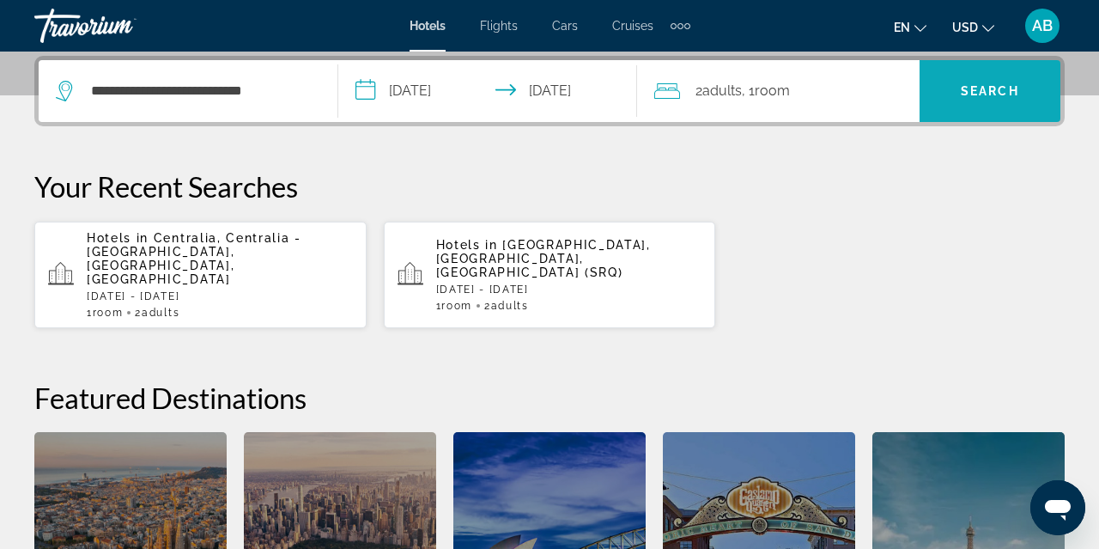
click at [1009, 84] on span "Search" at bounding box center [990, 91] width 58 height 14
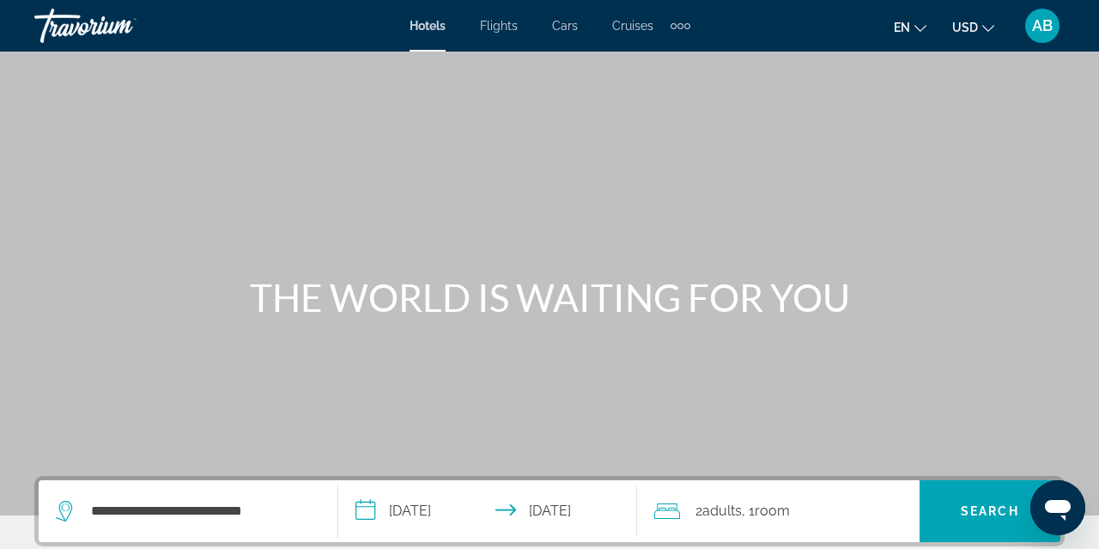
scroll to position [0, 0]
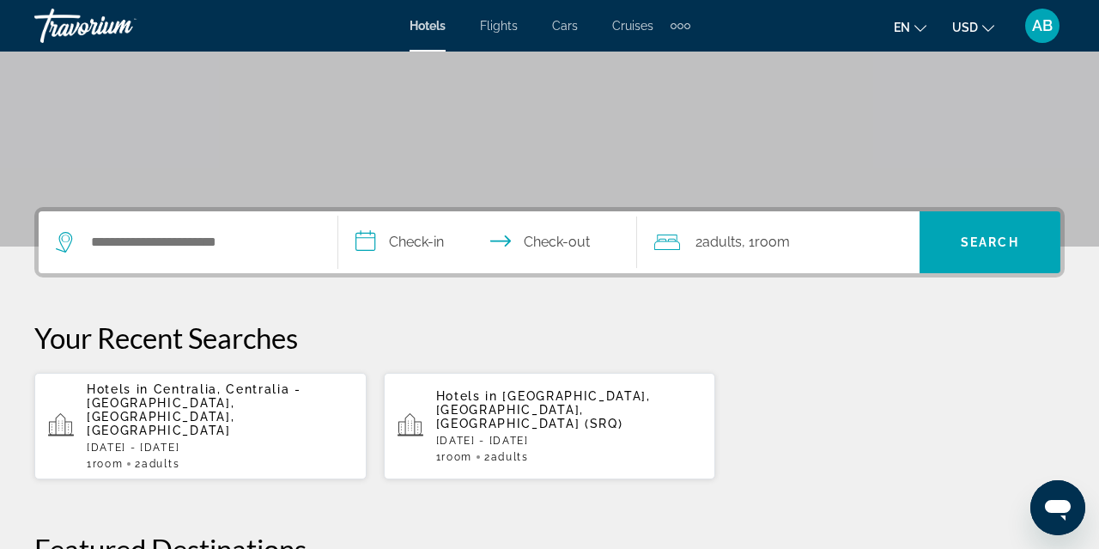
scroll to position [270, 0]
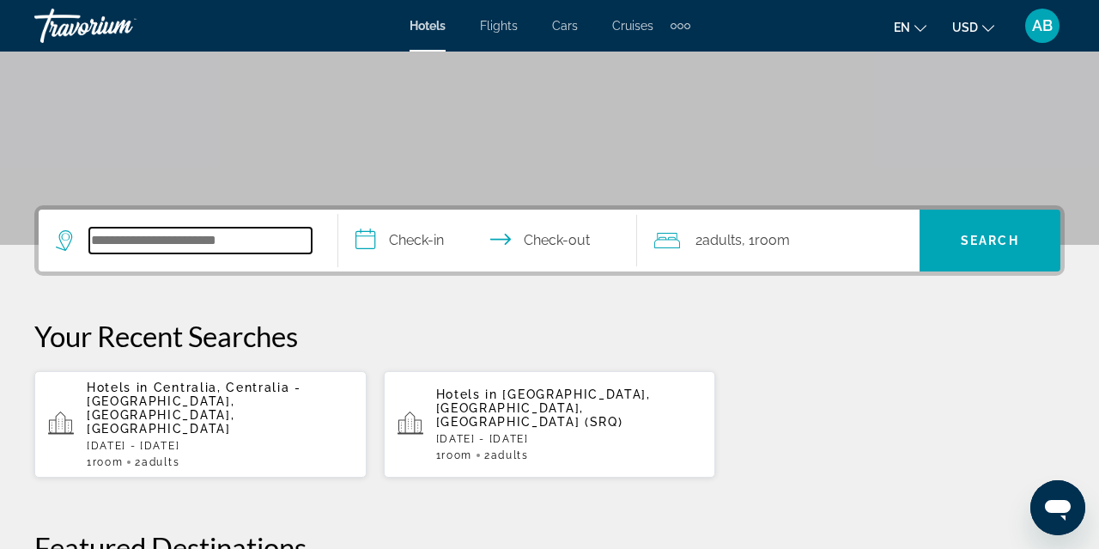
click at [270, 244] on input "Search widget" at bounding box center [200, 241] width 222 height 26
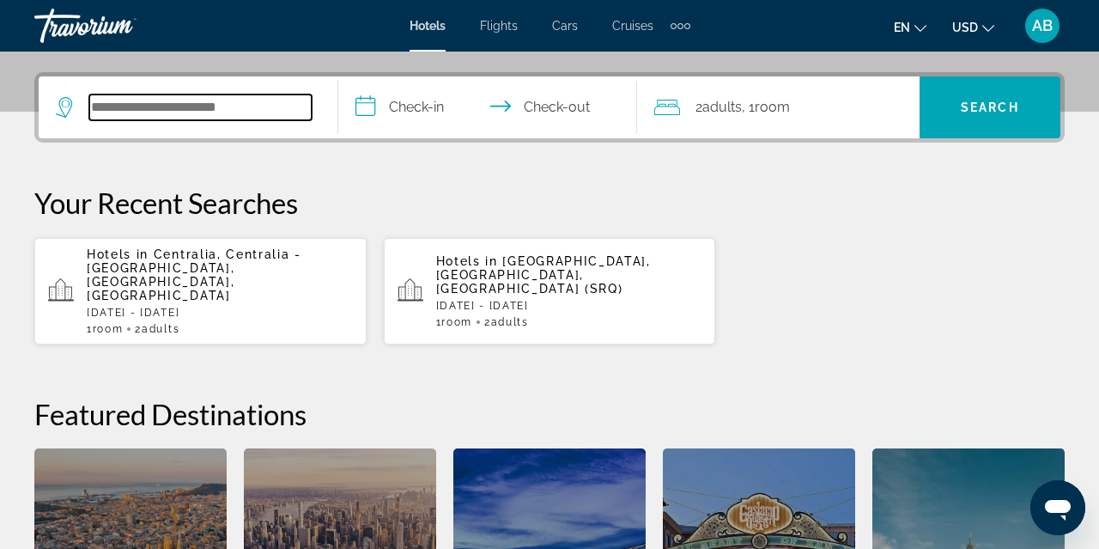
scroll to position [420, 0]
